Goal: Task Accomplishment & Management: Manage account settings

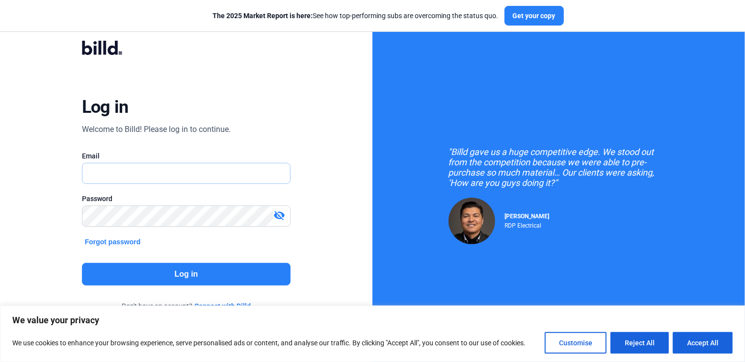
click at [245, 169] on input "text" at bounding box center [186, 173] width 208 height 20
type input "[PERSON_NAME][EMAIL_ADDRESS][DOMAIN_NAME]"
click at [178, 272] on button "Log in" at bounding box center [186, 274] width 209 height 23
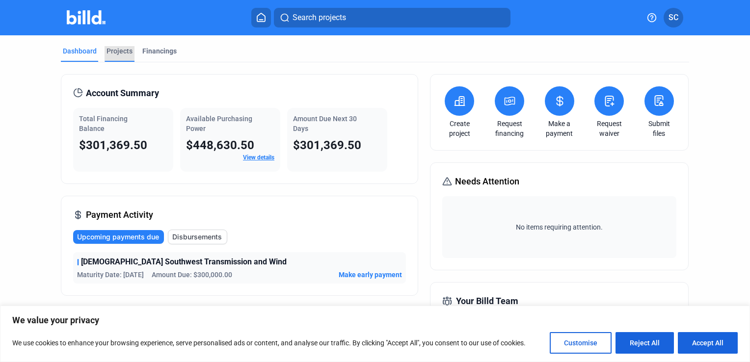
click at [118, 53] on div "Projects" at bounding box center [120, 51] width 26 height 10
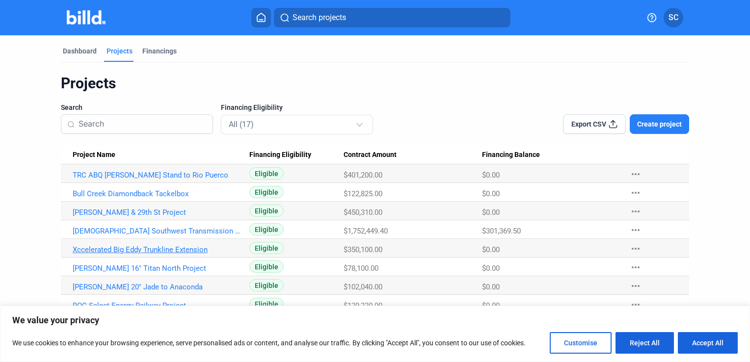
click at [139, 180] on link "Xccelerated Big Eddy Trunkline Extension" at bounding box center [157, 175] width 169 height 9
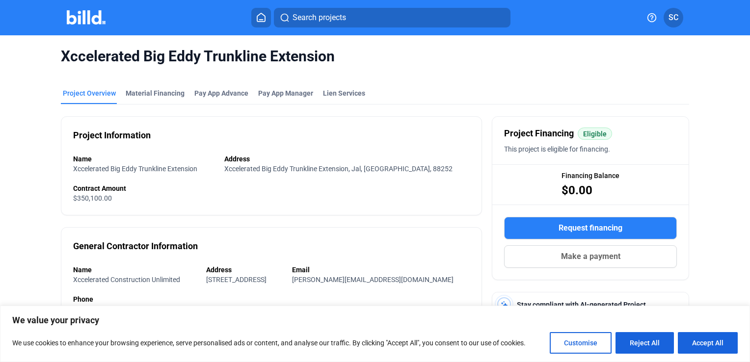
click at [20, 108] on div "Xccelerated Big Eddy Trunkline Extension Project Overview Material Financing Pa…" at bounding box center [375, 336] width 750 height 602
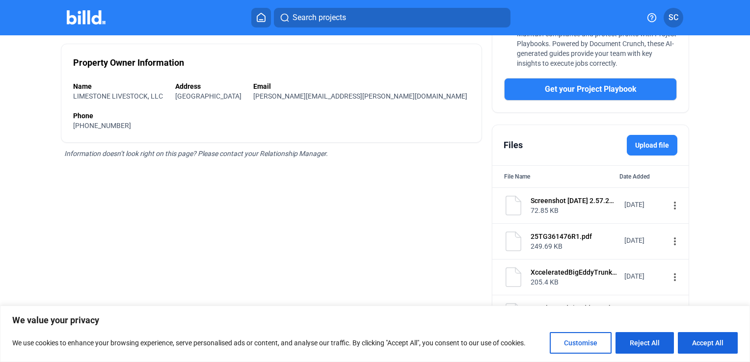
scroll to position [297, 0]
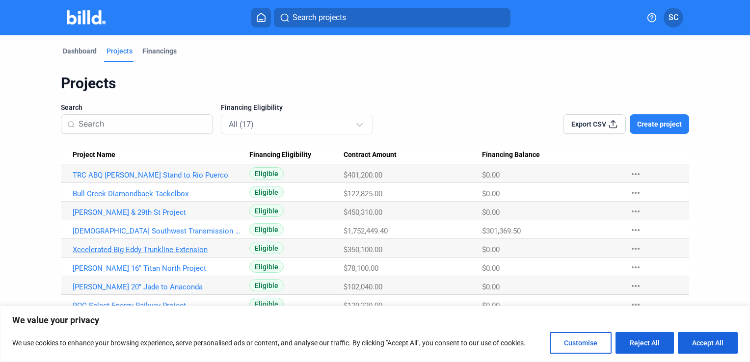
click at [190, 180] on link "Xccelerated Big Eddy Trunkline Extension" at bounding box center [157, 175] width 169 height 9
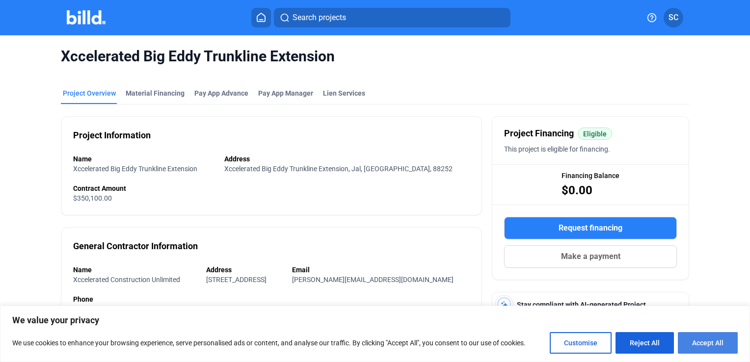
click at [699, 342] on button "Accept All" at bounding box center [708, 343] width 60 height 22
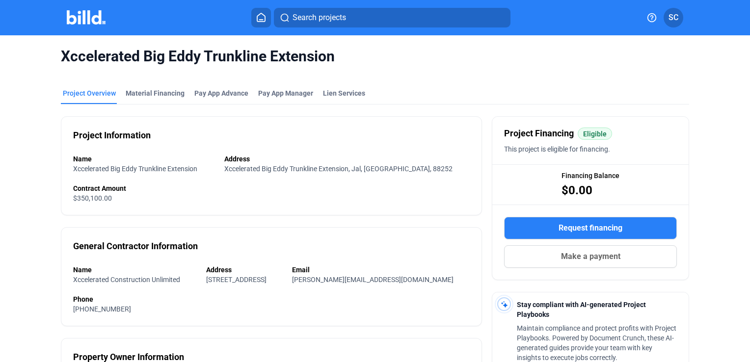
checkbox input "true"
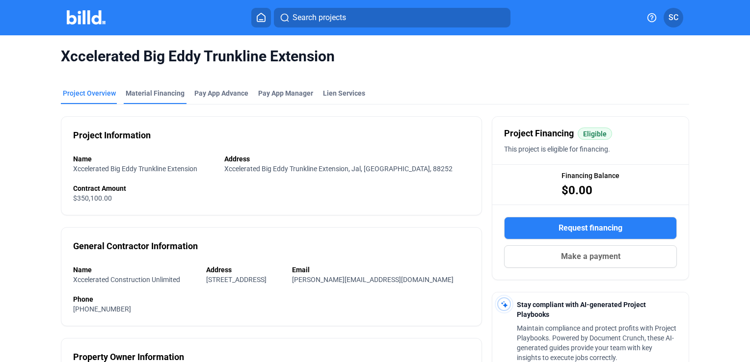
click at [163, 94] on div "Material Financing" at bounding box center [155, 93] width 59 height 10
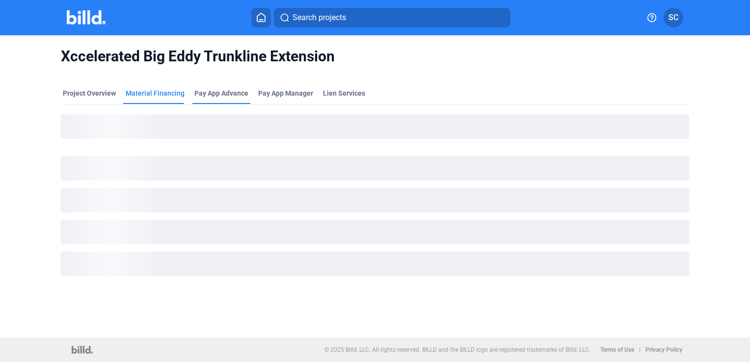
click at [202, 101] on div "Pay App Advance" at bounding box center [221, 96] width 58 height 16
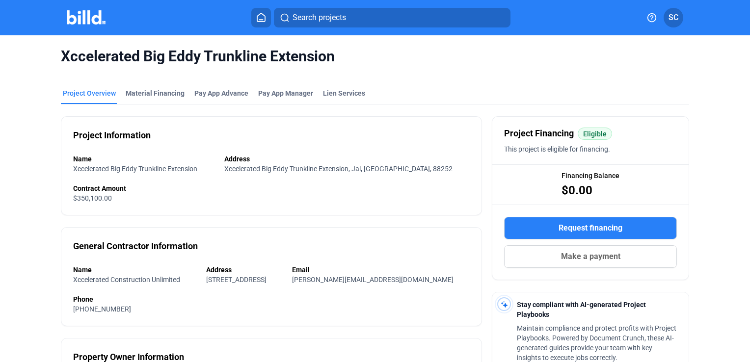
click at [27, 87] on div "Xccelerated Big Eddy Trunkline Extension Project Overview Material Financing Pa…" at bounding box center [375, 336] width 750 height 602
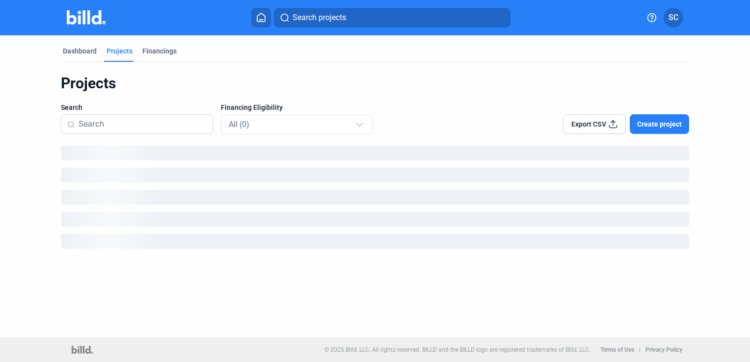
click at [18, 152] on div "Dashboard Projects Financings Projects Search Financing Eligibility All (0) Exp…" at bounding box center [375, 186] width 750 height 302
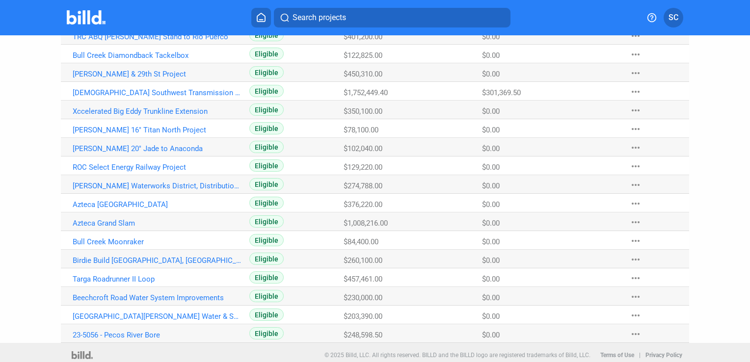
scroll to position [143, 0]
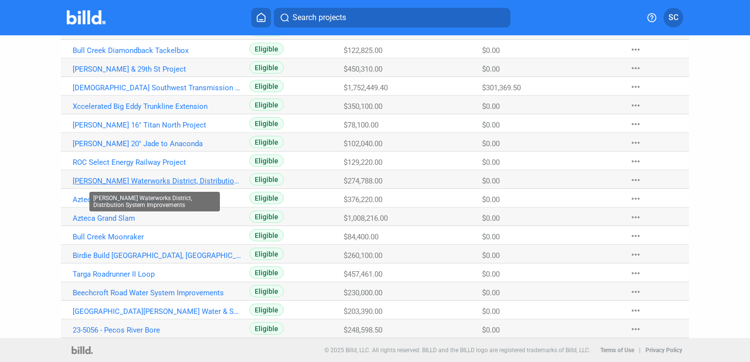
click at [173, 36] on link "[PERSON_NAME] Waterworks District, Distribution System Improvements" at bounding box center [157, 31] width 169 height 9
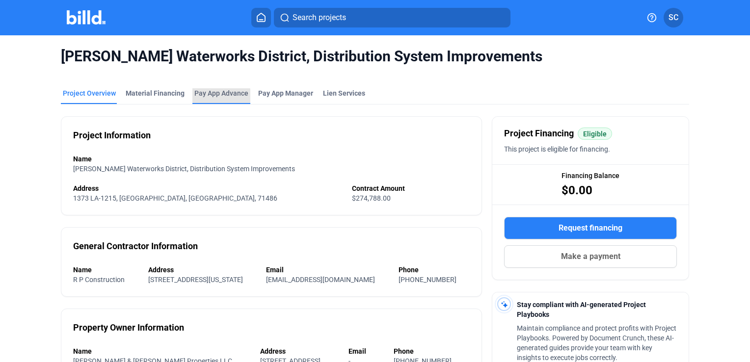
click at [214, 97] on div "Pay App Advance" at bounding box center [221, 93] width 54 height 10
click at [264, 16] on icon at bounding box center [261, 17] width 10 height 9
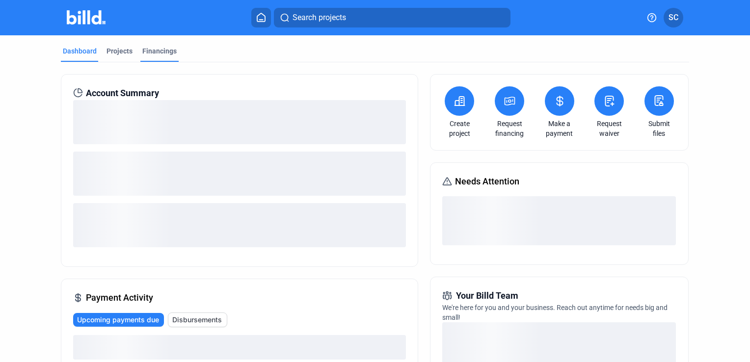
click at [153, 58] on div "Financings" at bounding box center [159, 54] width 38 height 16
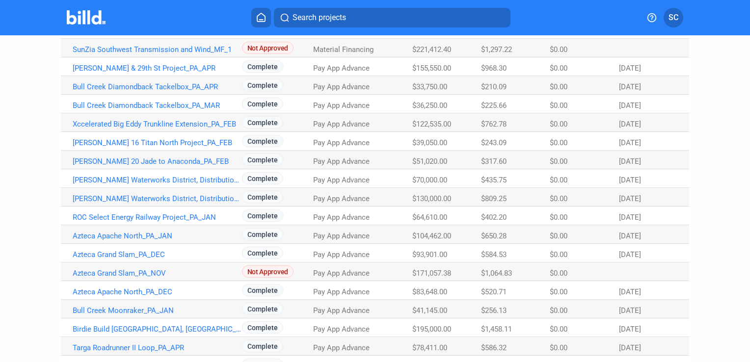
scroll to position [169, 0]
